Goal: Task Accomplishment & Management: Use online tool/utility

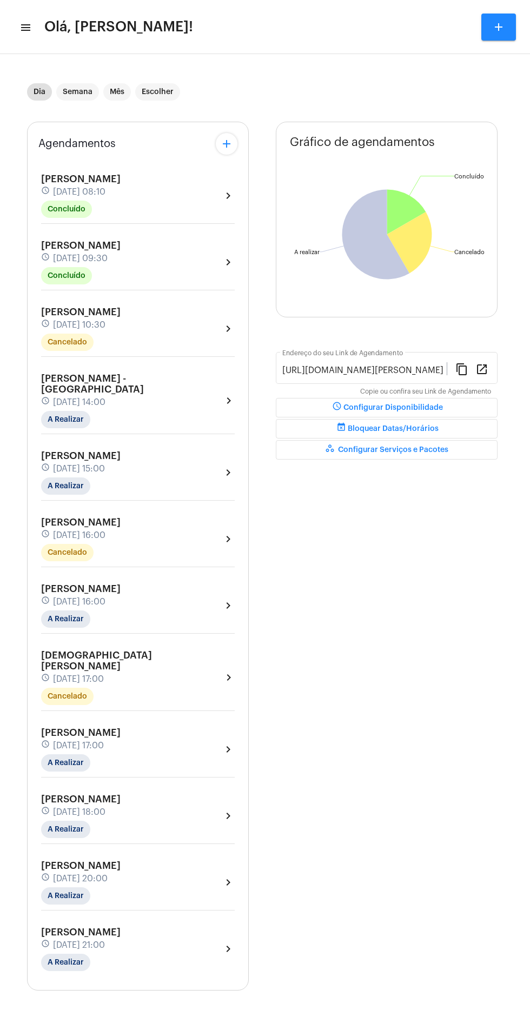
click at [27, 28] on mat-icon "menu" at bounding box center [24, 27] width 11 height 13
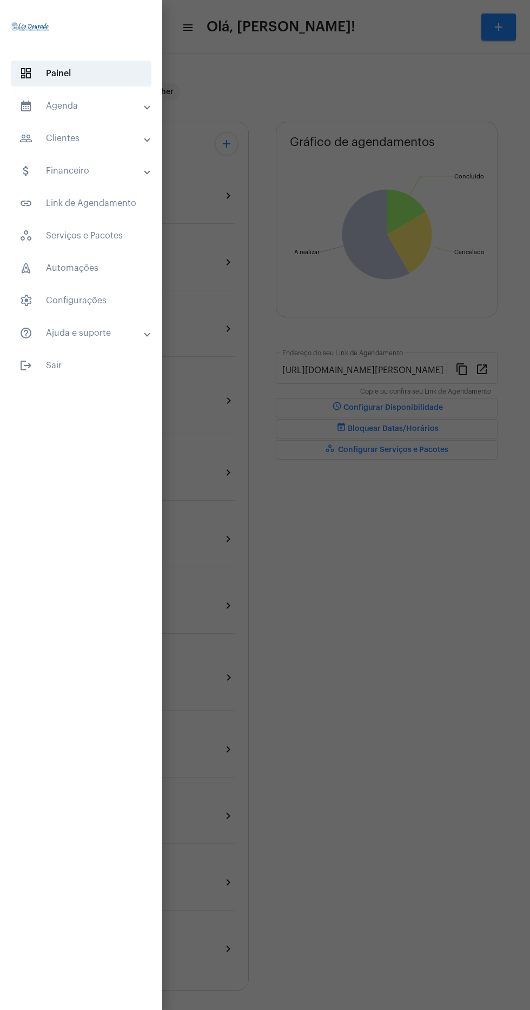
click at [124, 111] on mat-panel-title "calendar_month_outlined Agenda" at bounding box center [81, 105] width 125 height 13
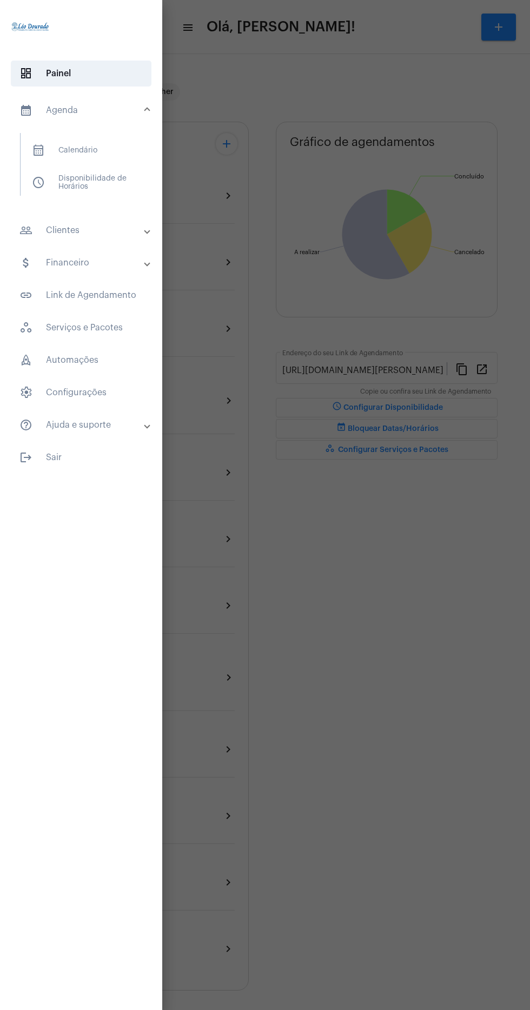
click at [117, 161] on span "calendar_month_outlined Calendário" at bounding box center [80, 150] width 115 height 26
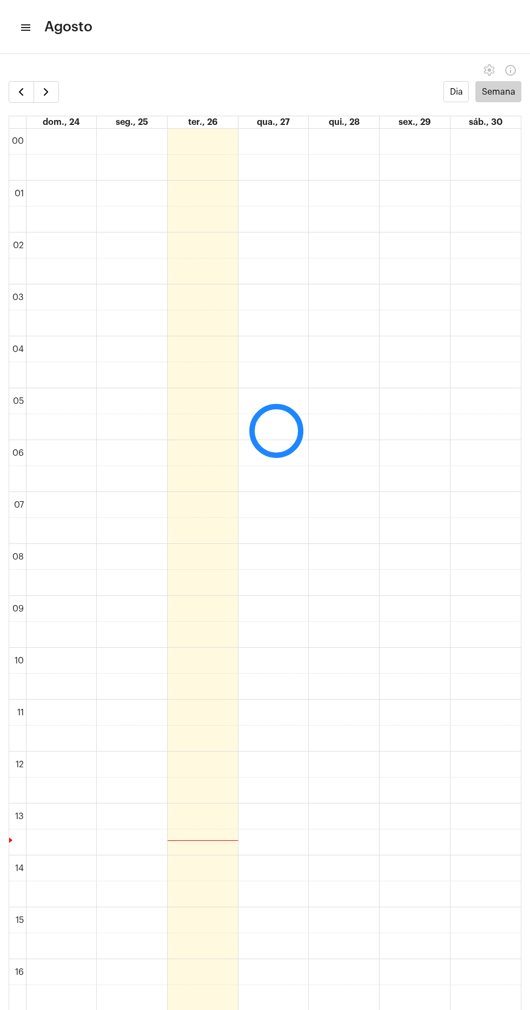
scroll to position [312, 0]
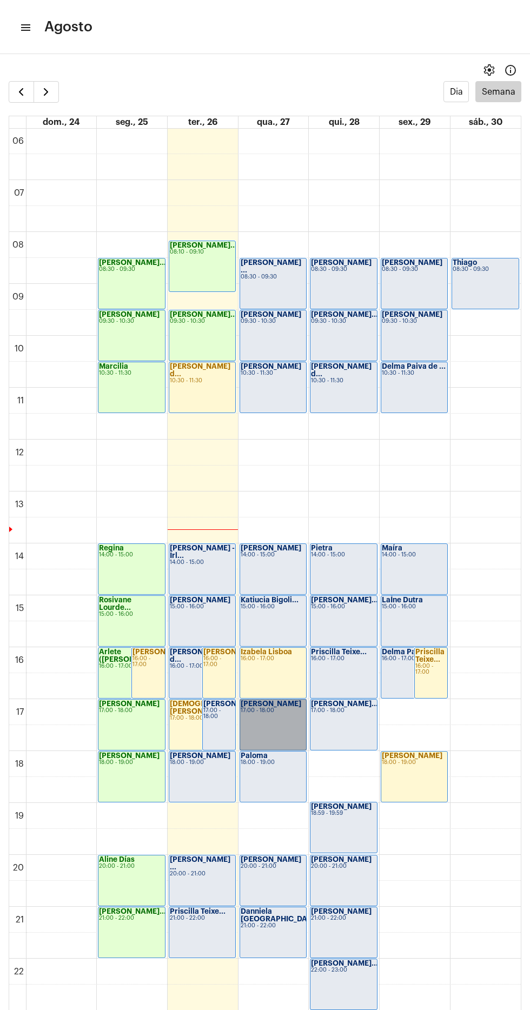
click at [266, 713] on link "[PERSON_NAME] 17:00 - 18:00" at bounding box center [272, 724] width 67 height 51
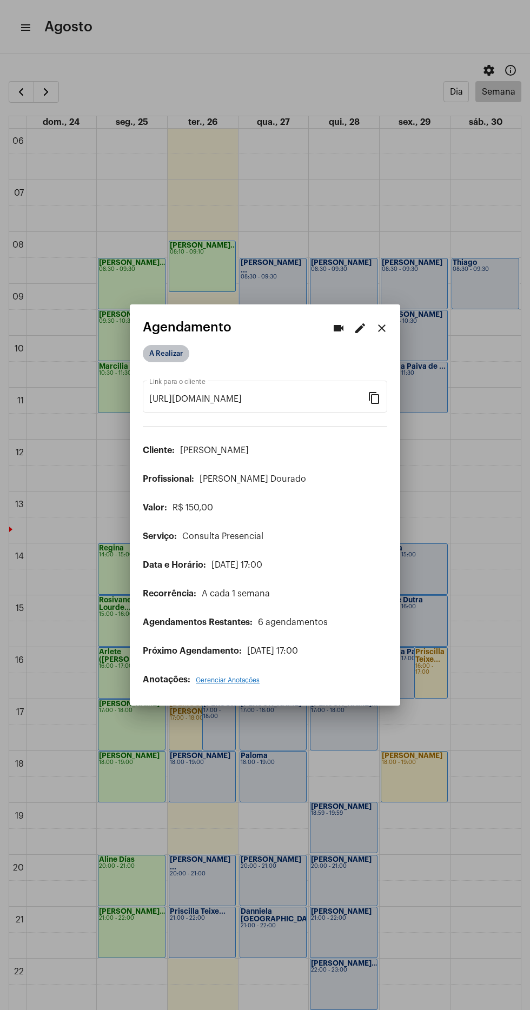
click at [172, 346] on mat-chip "A Realizar" at bounding box center [166, 353] width 46 height 17
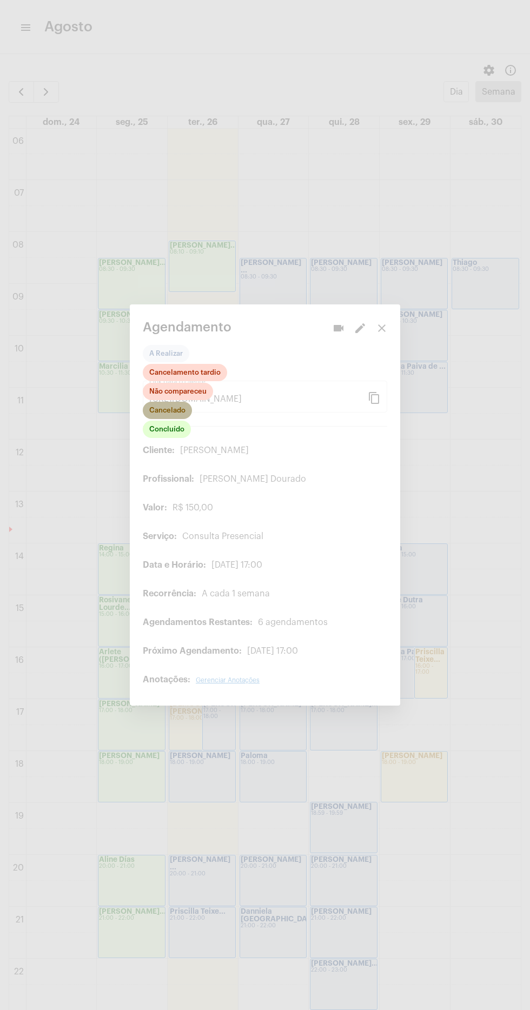
click at [178, 402] on mat-chip "Cancelado" at bounding box center [167, 410] width 49 height 17
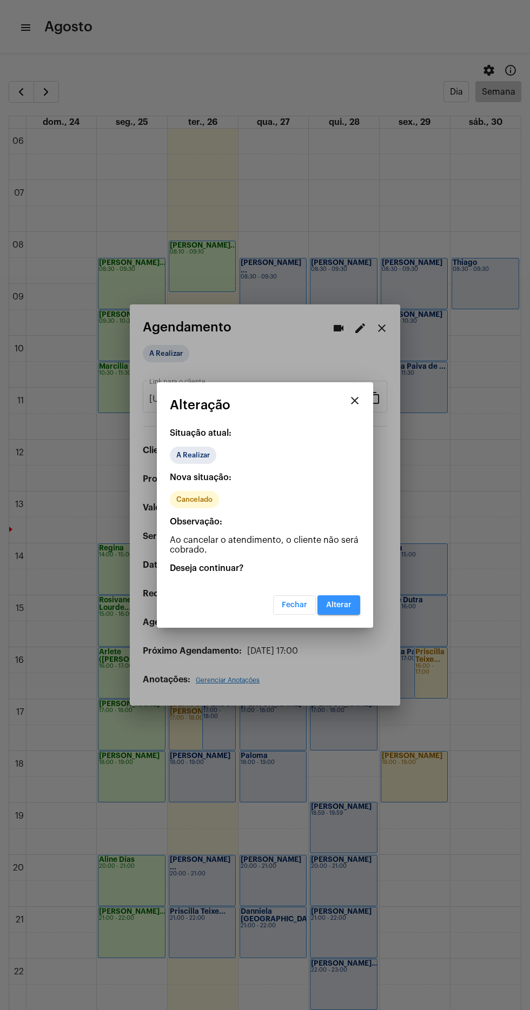
click at [355, 605] on button "Alterar" at bounding box center [338, 604] width 43 height 19
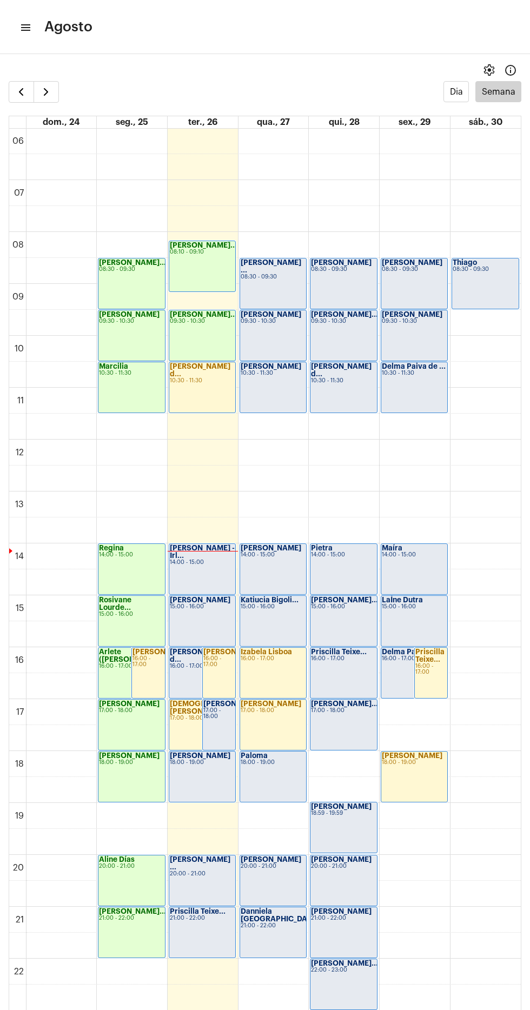
click at [26, 28] on mat-icon "menu" at bounding box center [24, 27] width 11 height 13
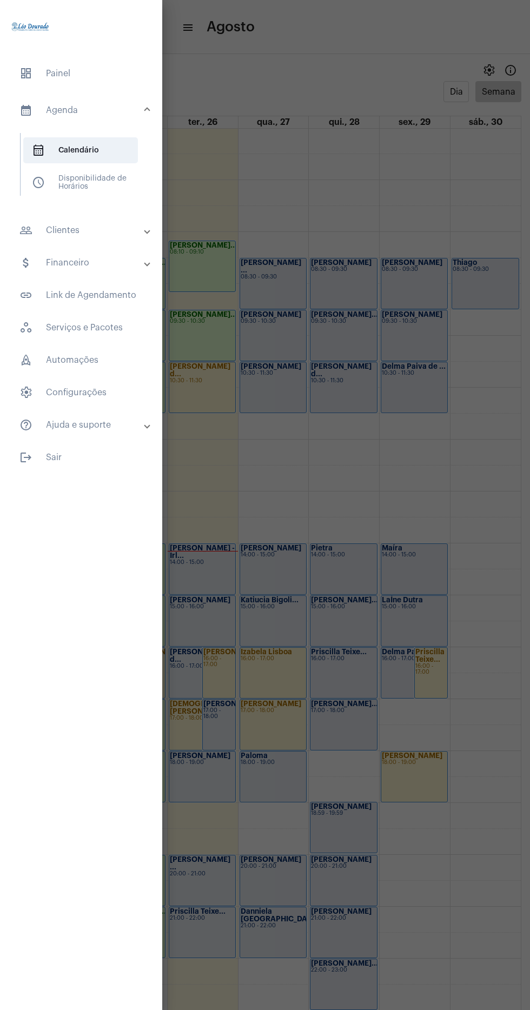
click at [71, 76] on span "dashboard Painel" at bounding box center [81, 74] width 141 height 26
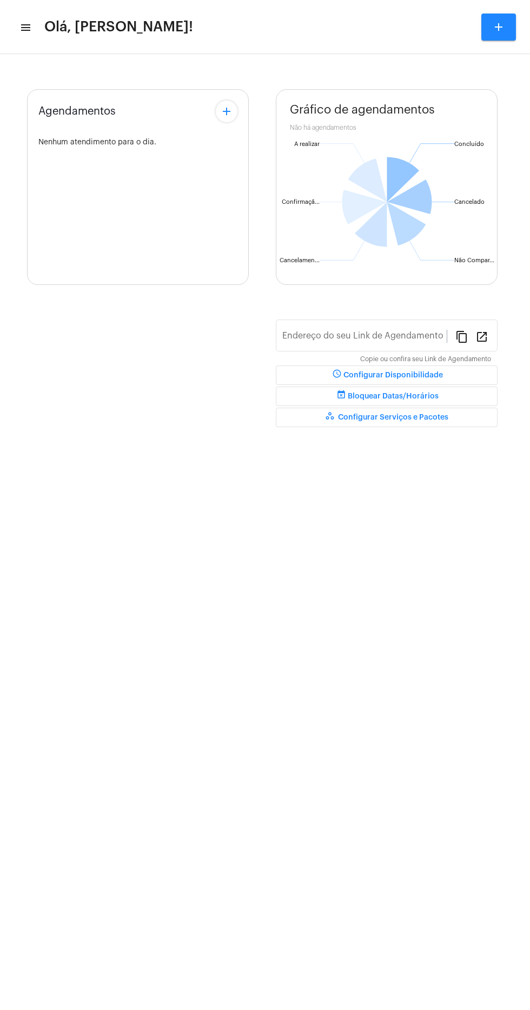
type input "[URL][DOMAIN_NAME][PERSON_NAME]"
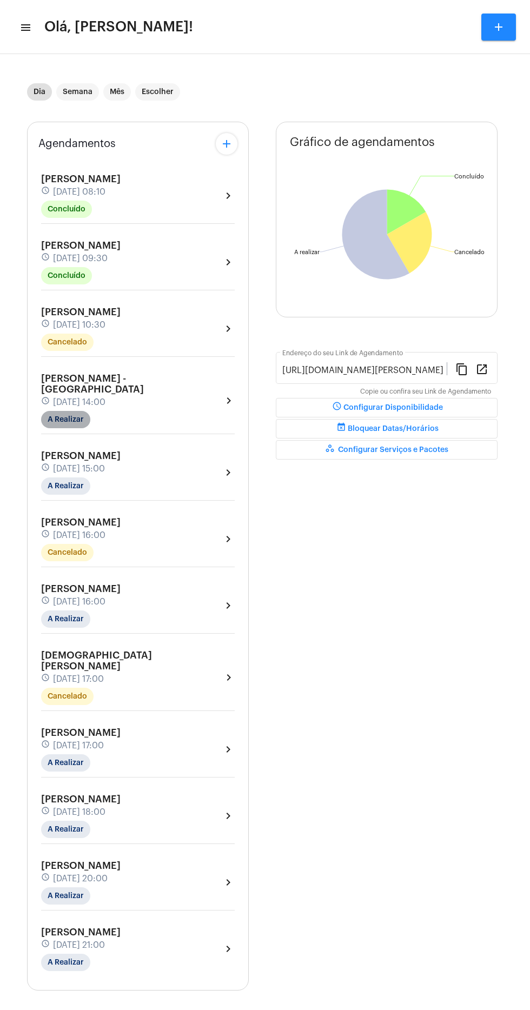
click at [58, 411] on mat-chip "A Realizar" at bounding box center [65, 419] width 49 height 17
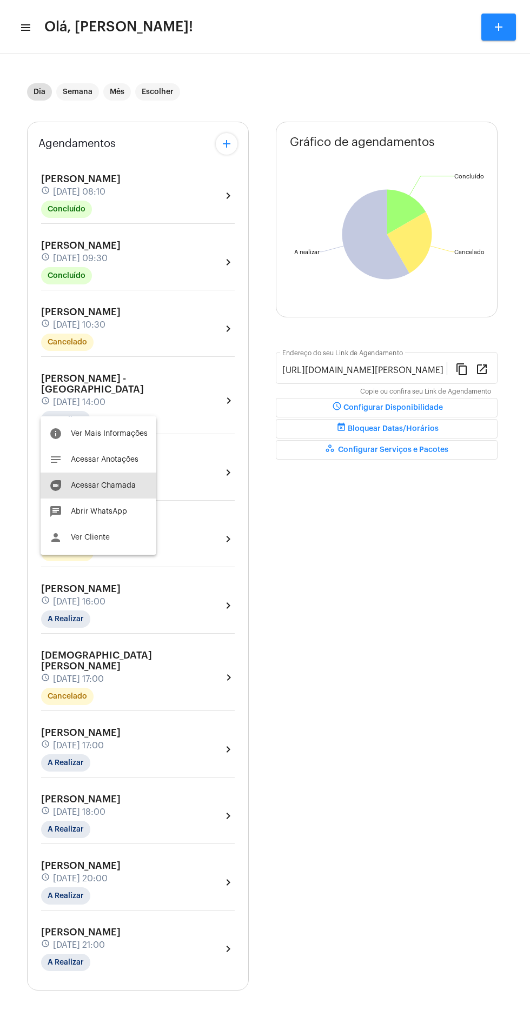
click at [113, 485] on span "Acessar Chamada" at bounding box center [103, 486] width 65 height 8
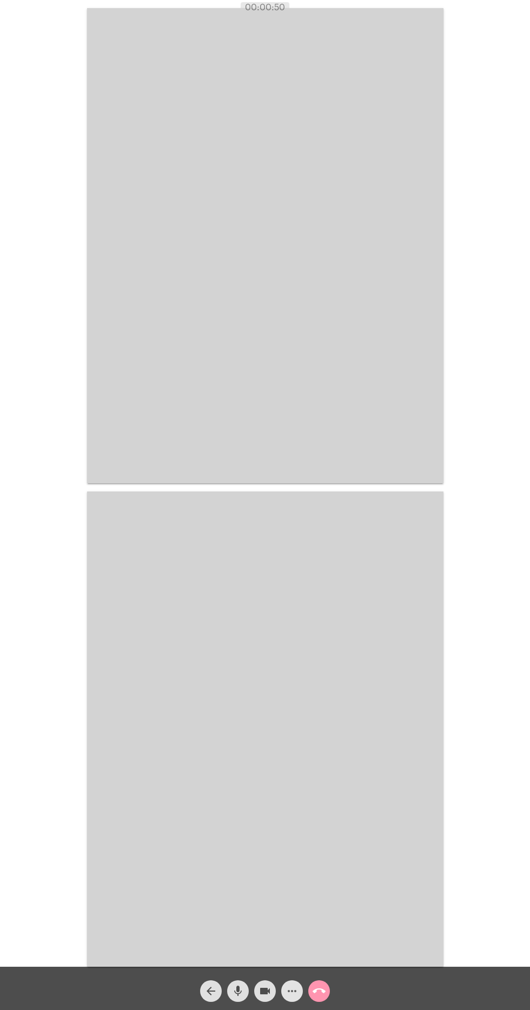
click at [292, 992] on mat-icon "more_horiz" at bounding box center [291, 990] width 13 height 13
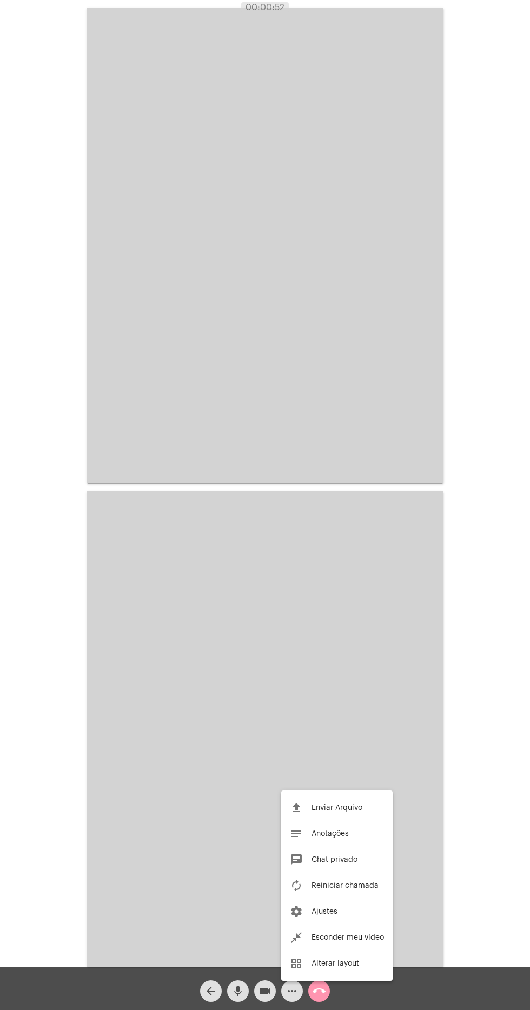
click at [31, 882] on div at bounding box center [265, 505] width 530 height 1010
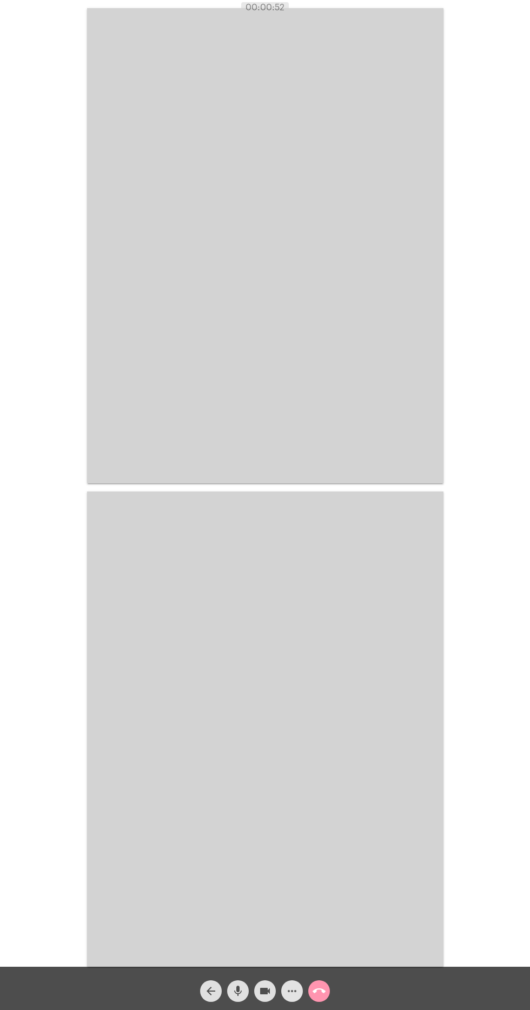
click at [288, 990] on mat-icon "more_horiz" at bounding box center [291, 990] width 13 height 13
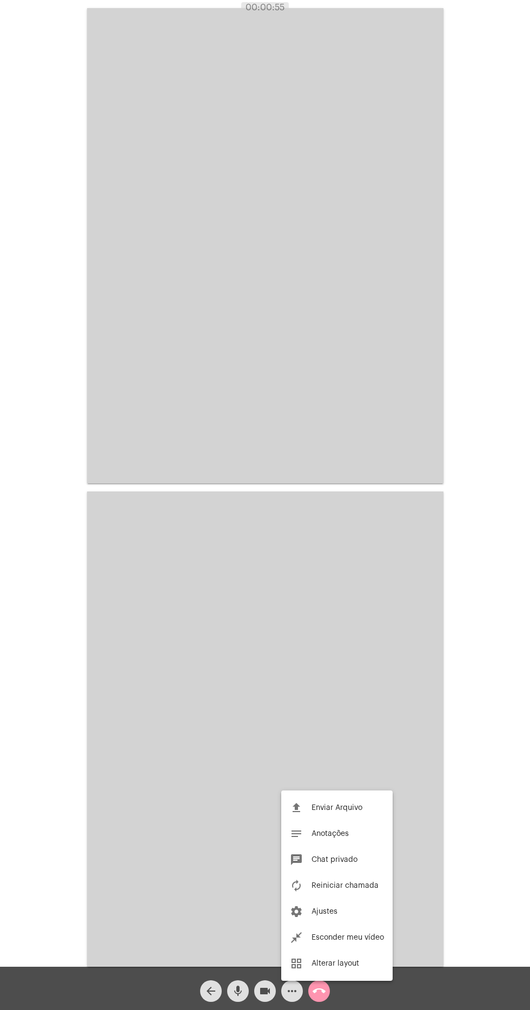
click at [297, 996] on div at bounding box center [265, 505] width 530 height 1010
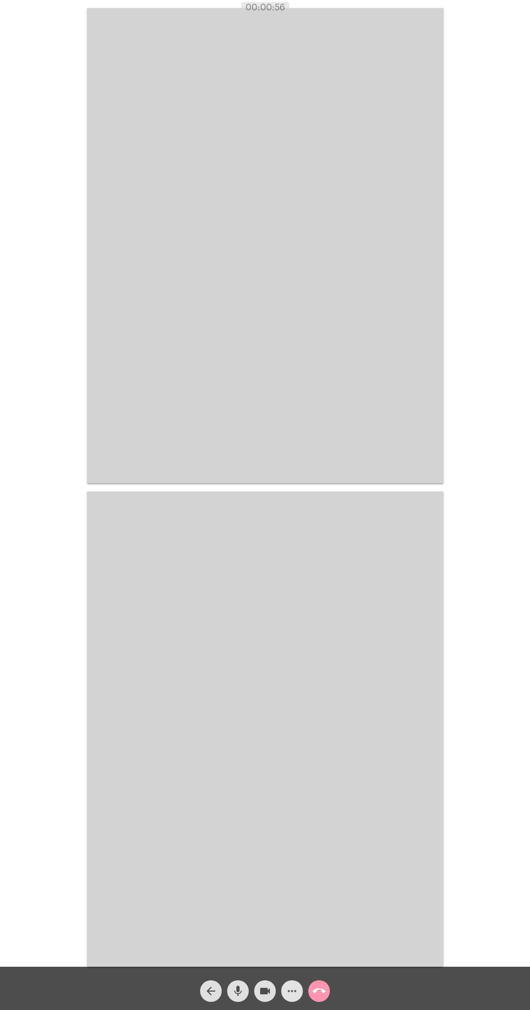
click at [297, 996] on mat-icon "more_horiz" at bounding box center [291, 990] width 13 height 13
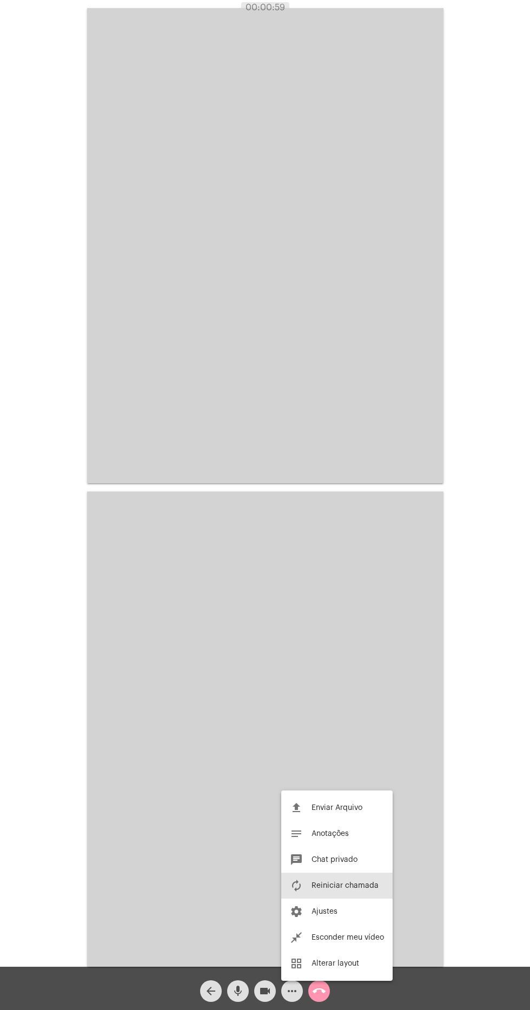
click at [360, 885] on span "Reiniciar chamada" at bounding box center [344, 885] width 67 height 8
